Goal: Browse casually

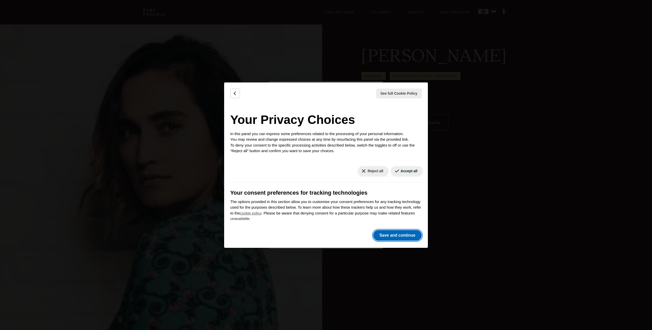
click at [405, 234] on button "Save and continue" at bounding box center [397, 235] width 49 height 11
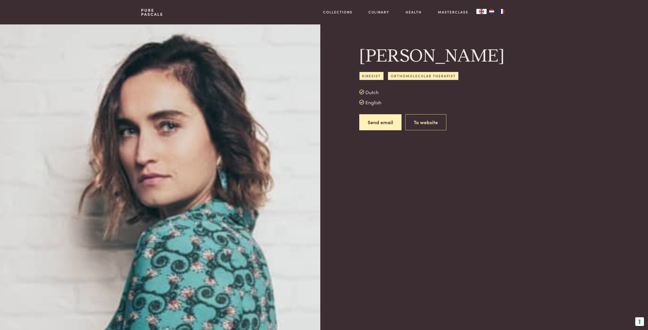
click at [143, 12] on link "Pure Pascale" at bounding box center [152, 12] width 22 height 8
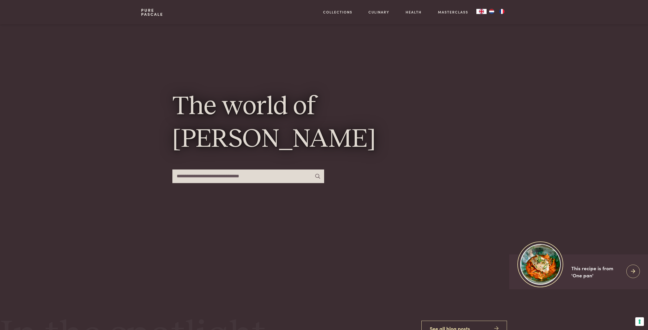
scroll to position [58, 0]
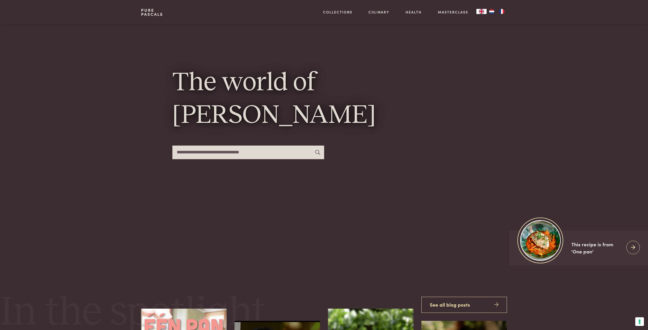
type input "*"
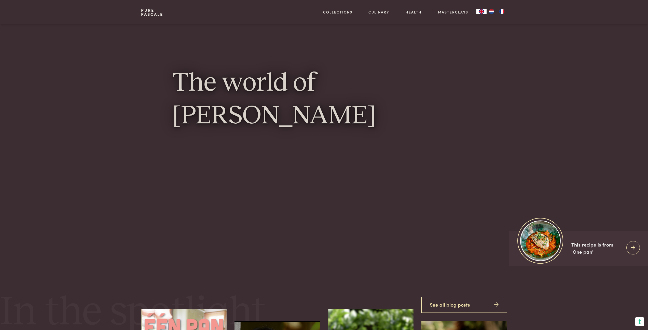
scroll to position [58, 0]
